Goal: Information Seeking & Learning: Understand process/instructions

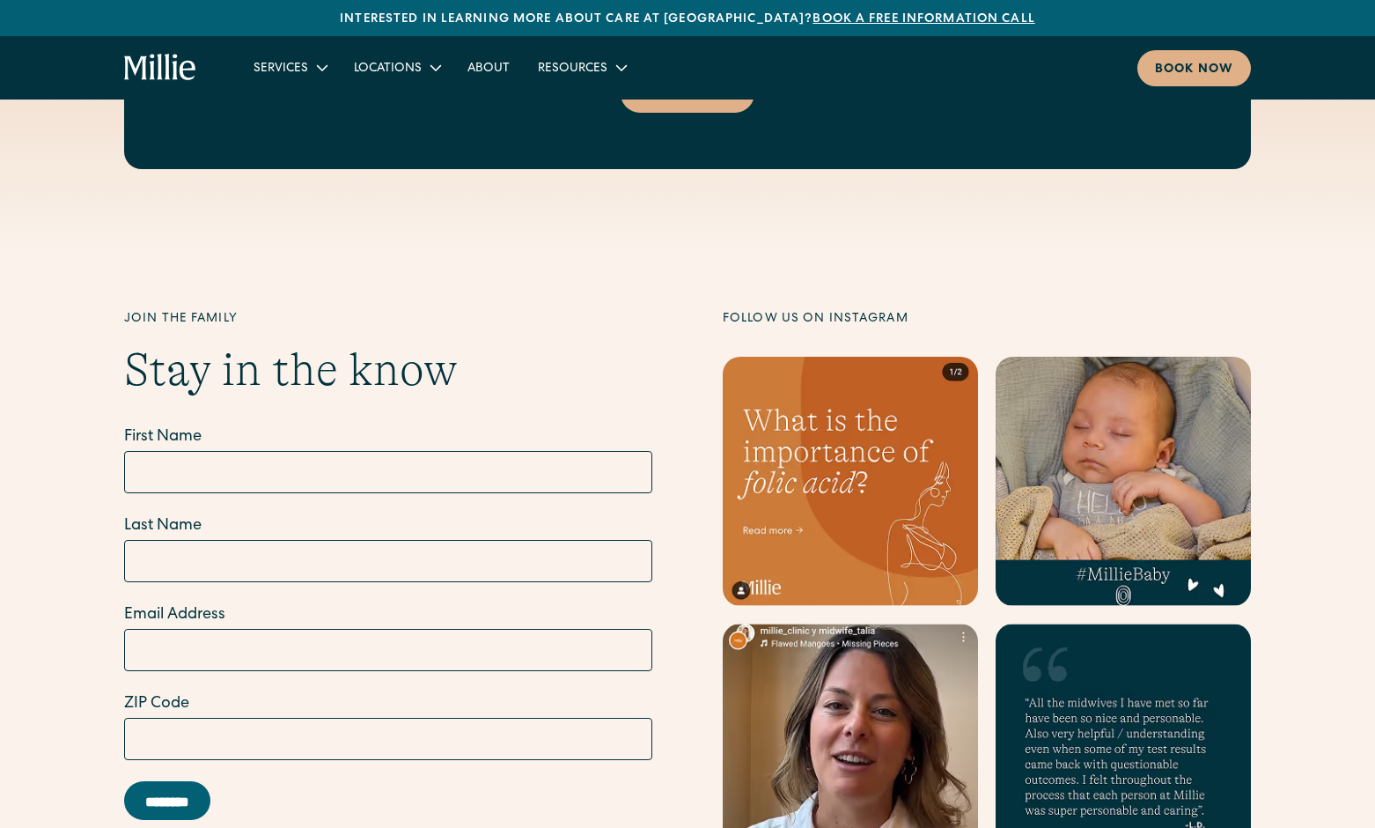
scroll to position [7738, 0]
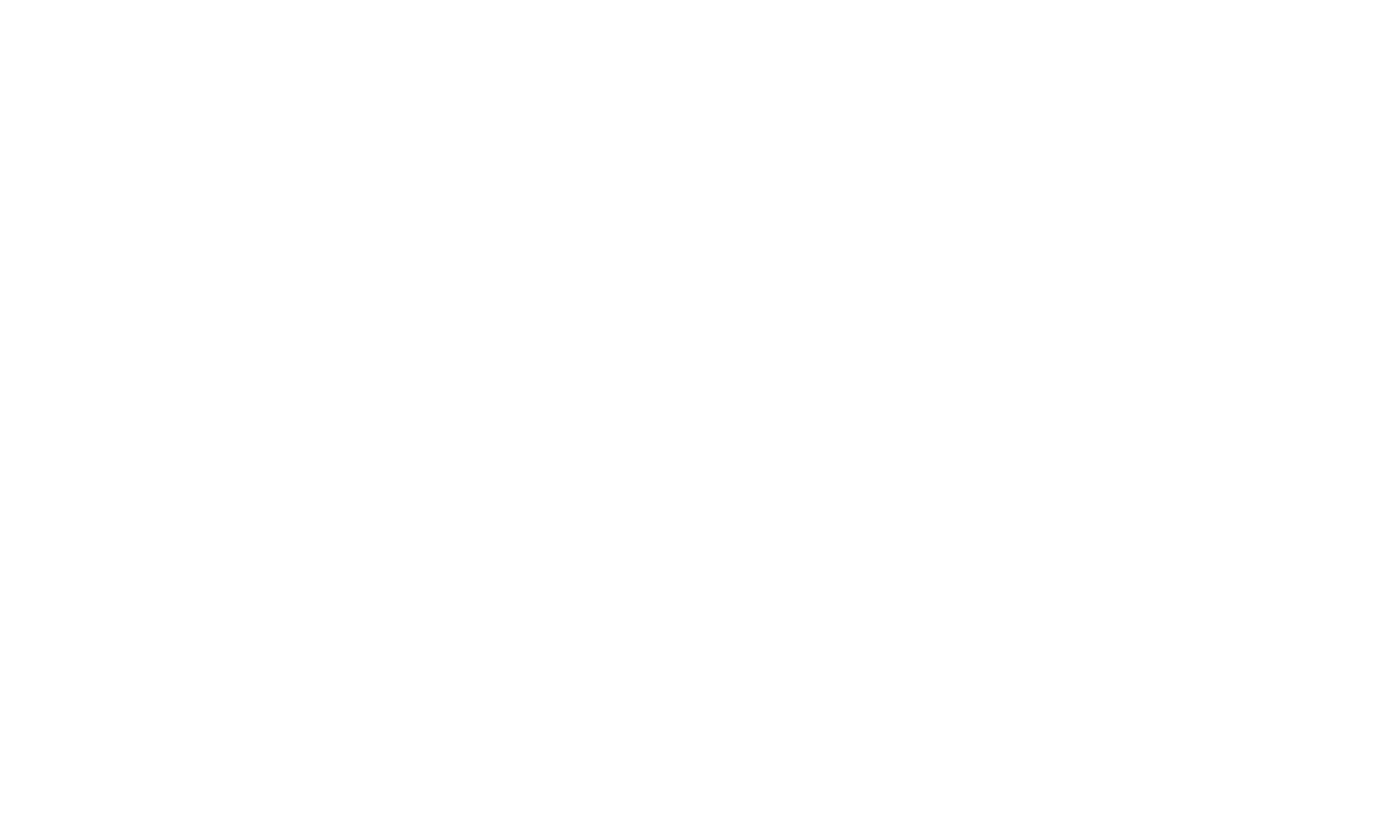
scroll to position [92, 0]
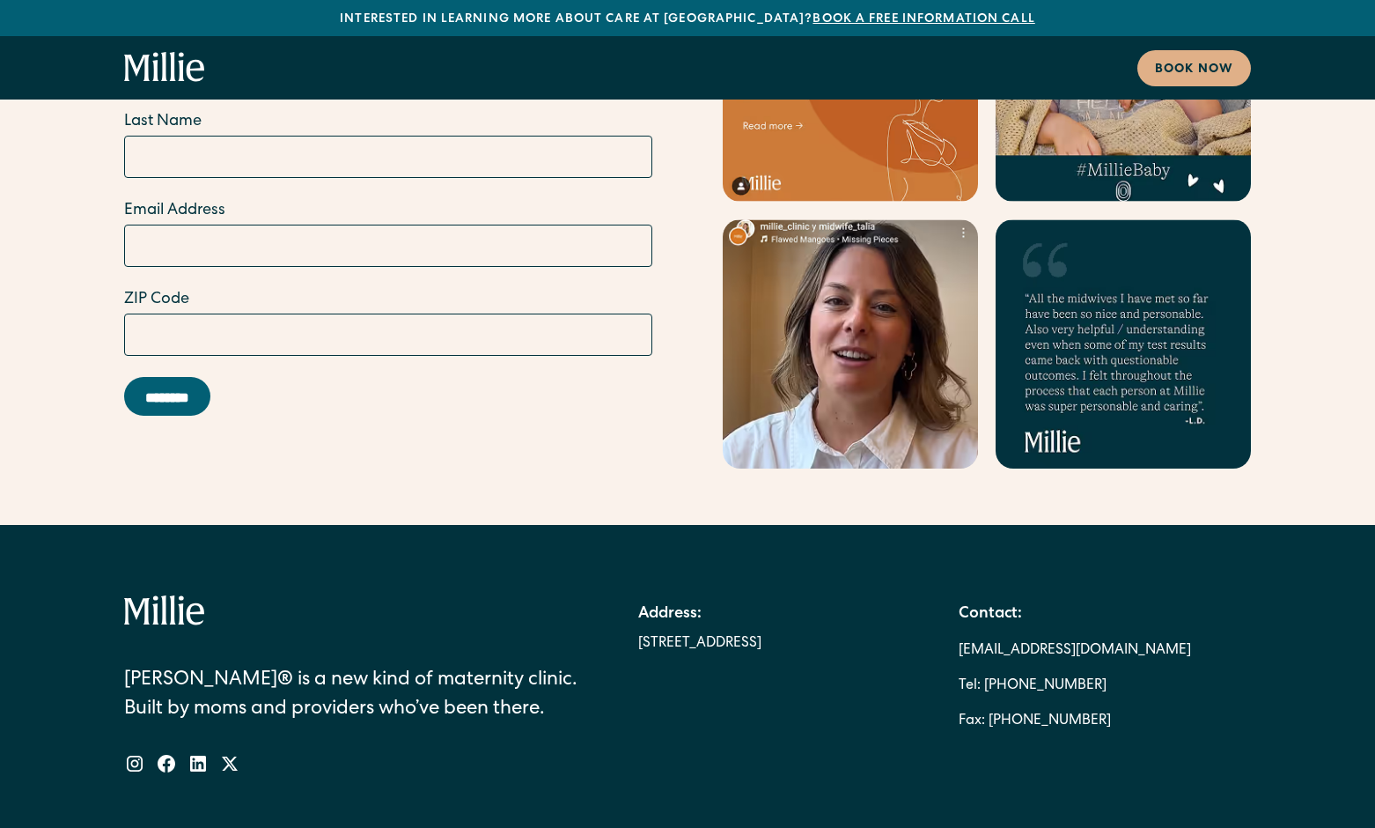
scroll to position [10679, 0]
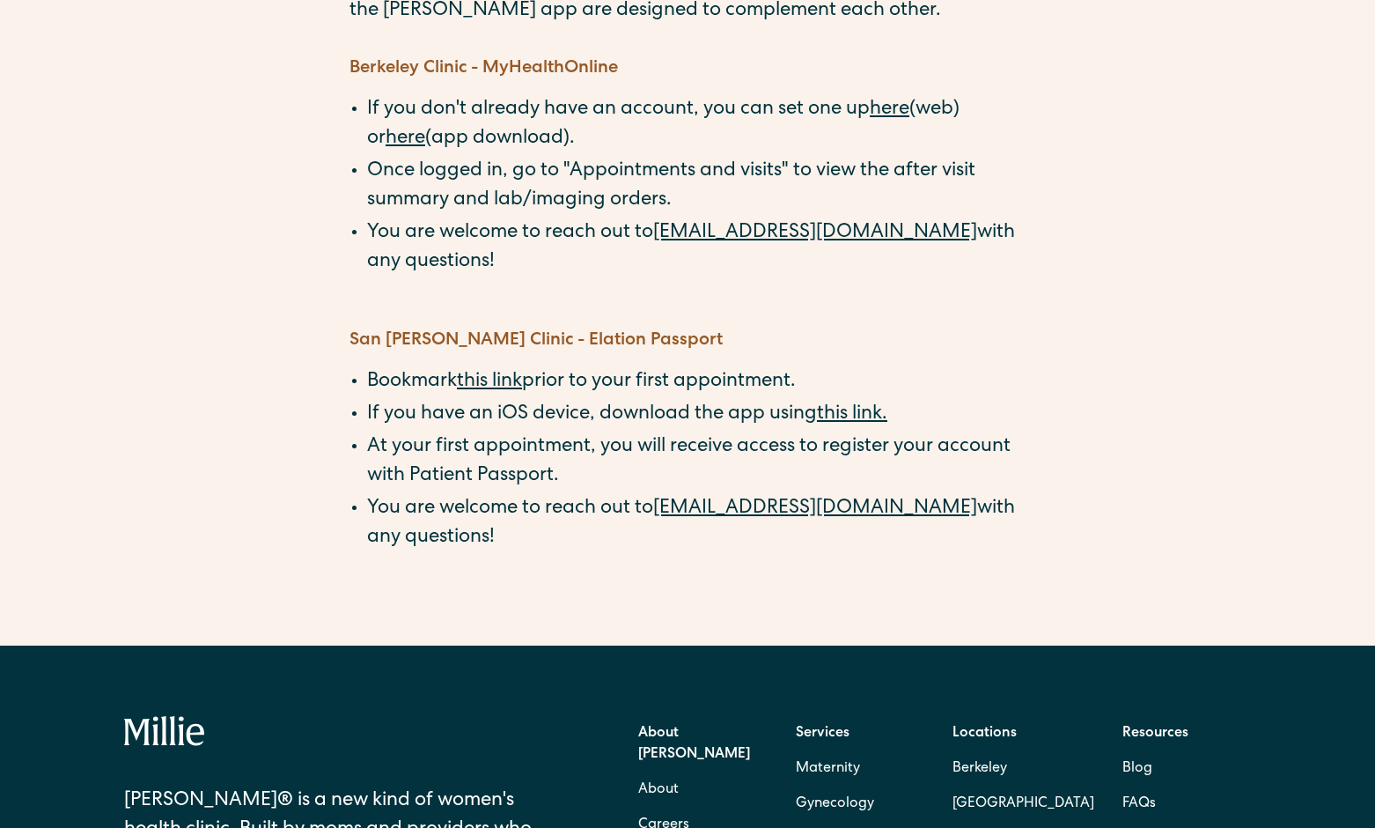
scroll to position [356, 0]
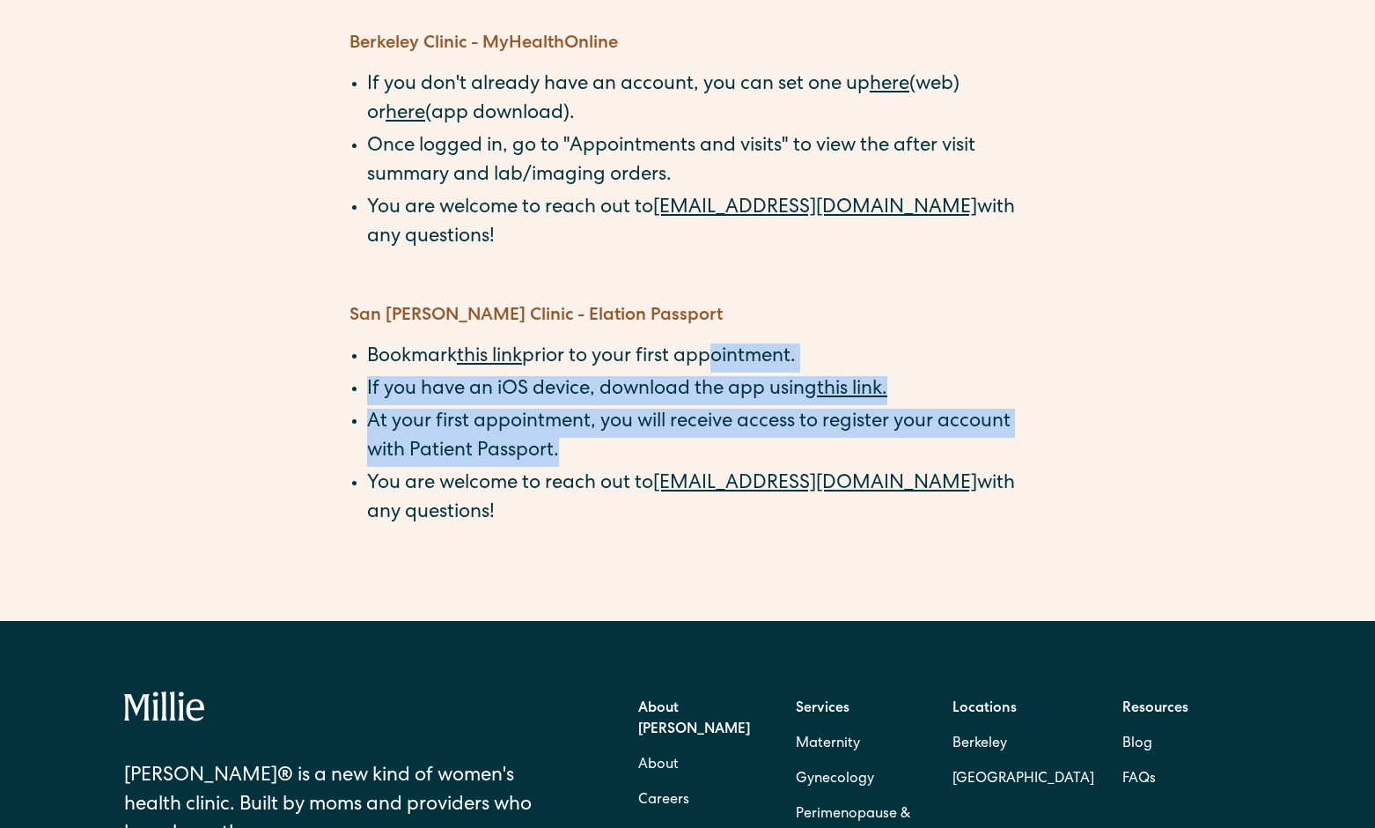
drag, startPoint x: 706, startPoint y: 454, endPoint x: 710, endPoint y: 342, distance: 112.8
click at [710, 342] on div "‍ Berkeley Clinic - MyHealthOnline If you don't already have an account, you ca…" at bounding box center [688, 290] width 676 height 577
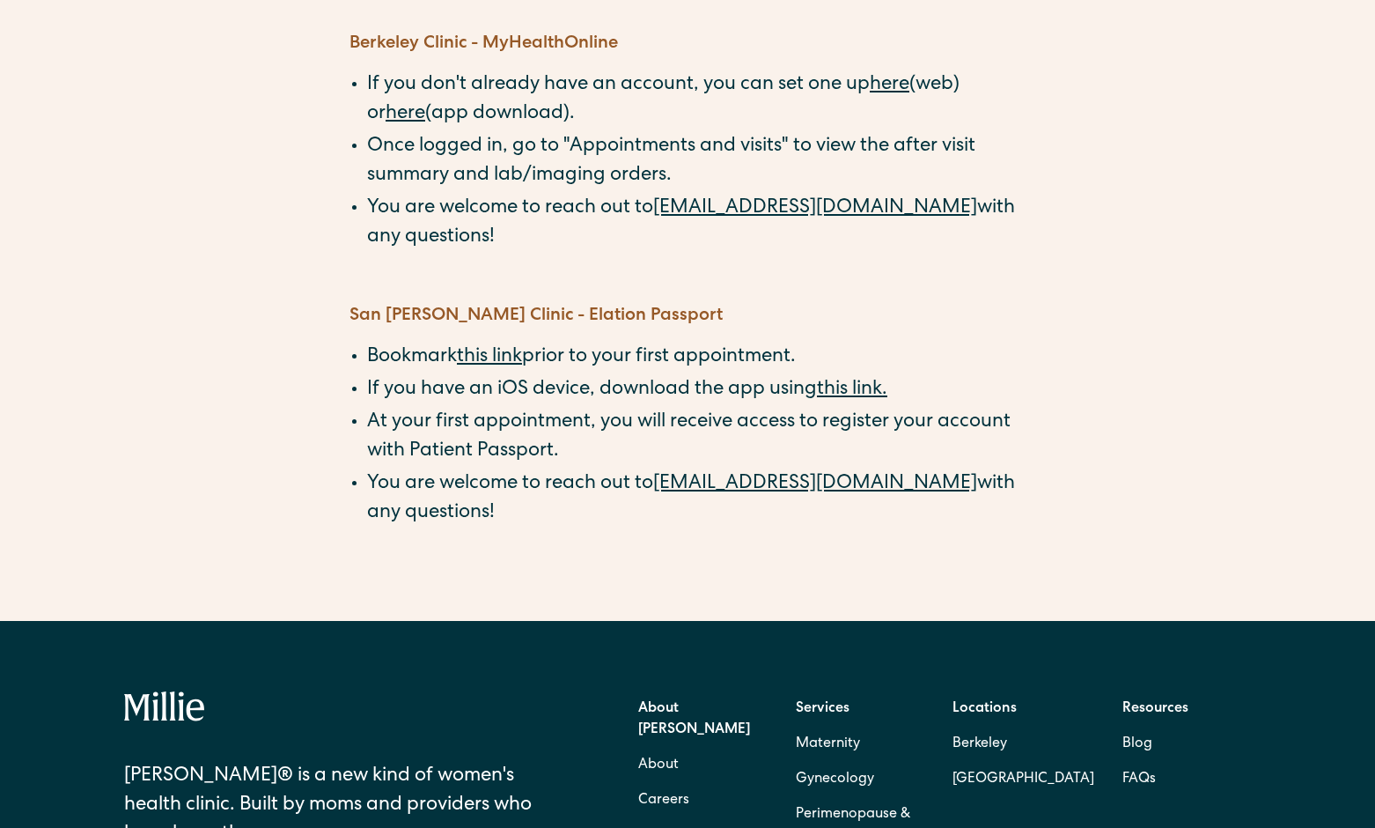
click at [631, 419] on li "At your first appointment, you will receive access to register your account wit…" at bounding box center [696, 438] width 659 height 58
